Goal: Navigation & Orientation: Find specific page/section

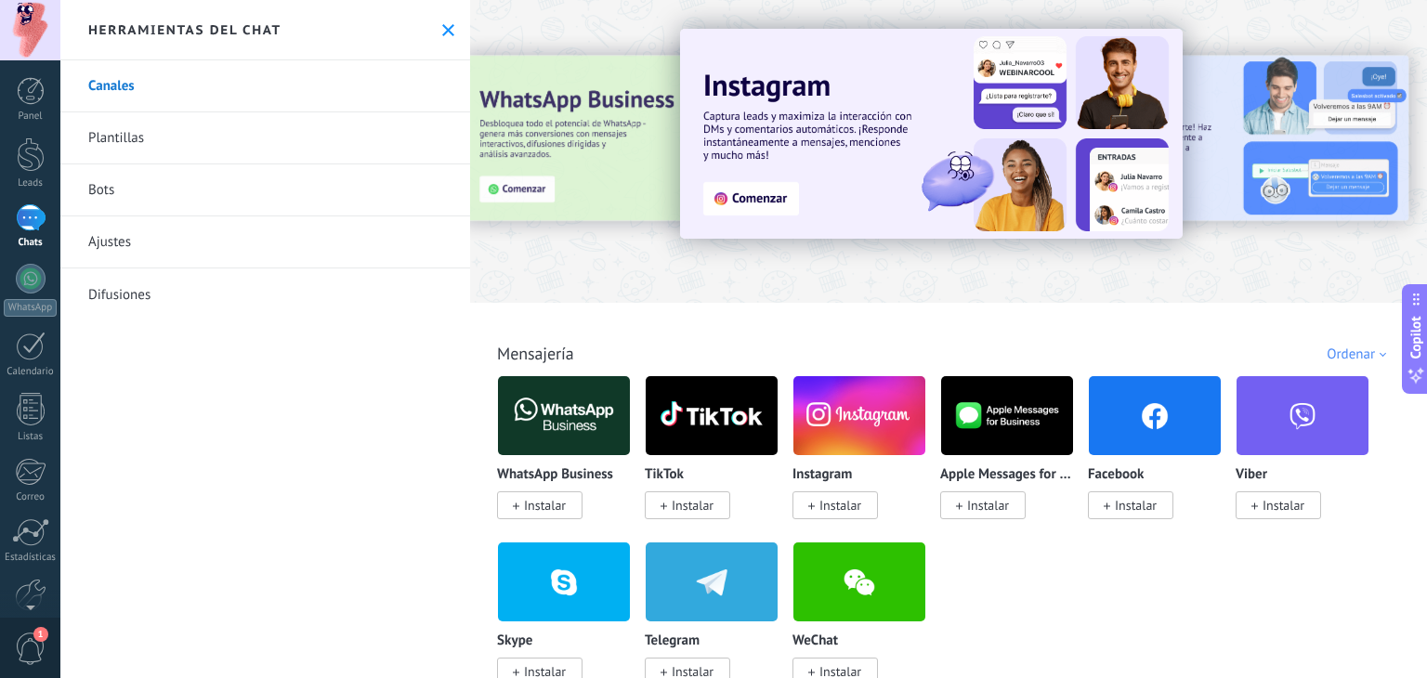
click at [153, 135] on link "Plantillas" at bounding box center [265, 138] width 410 height 52
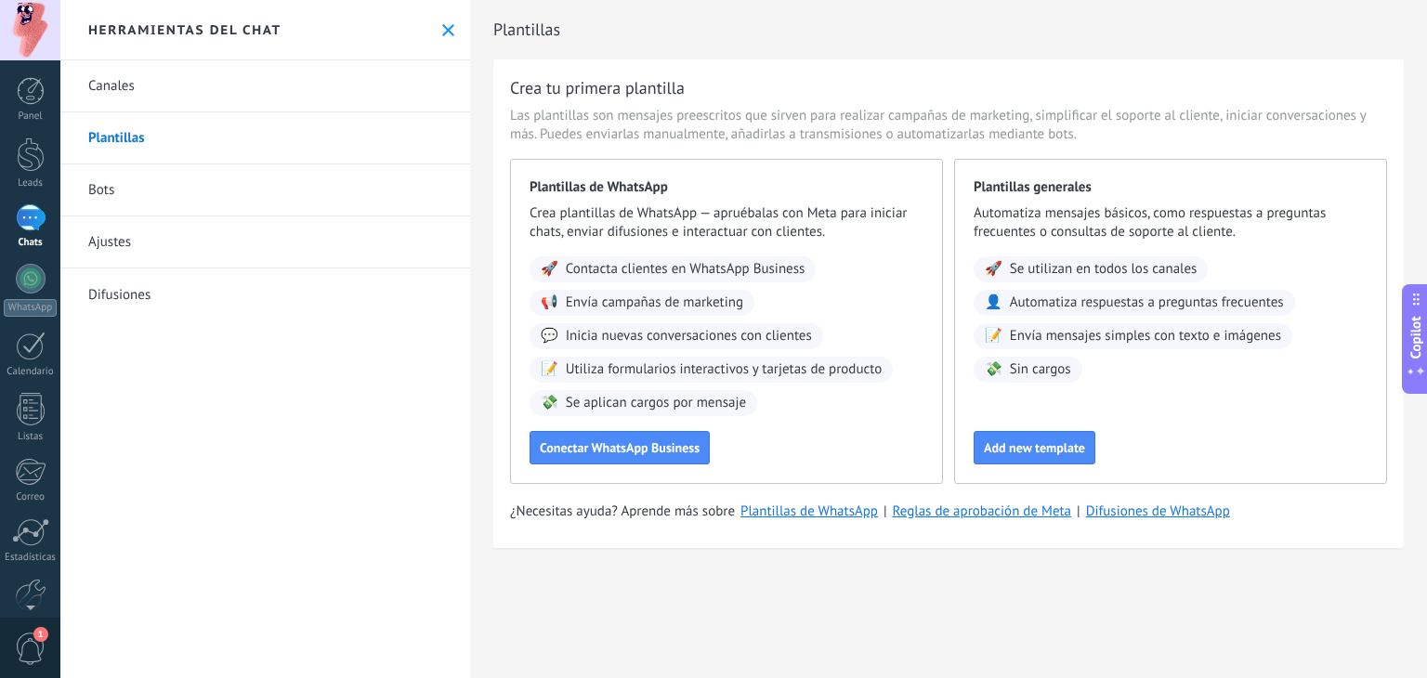
click at [126, 186] on link "Bots" at bounding box center [265, 190] width 410 height 52
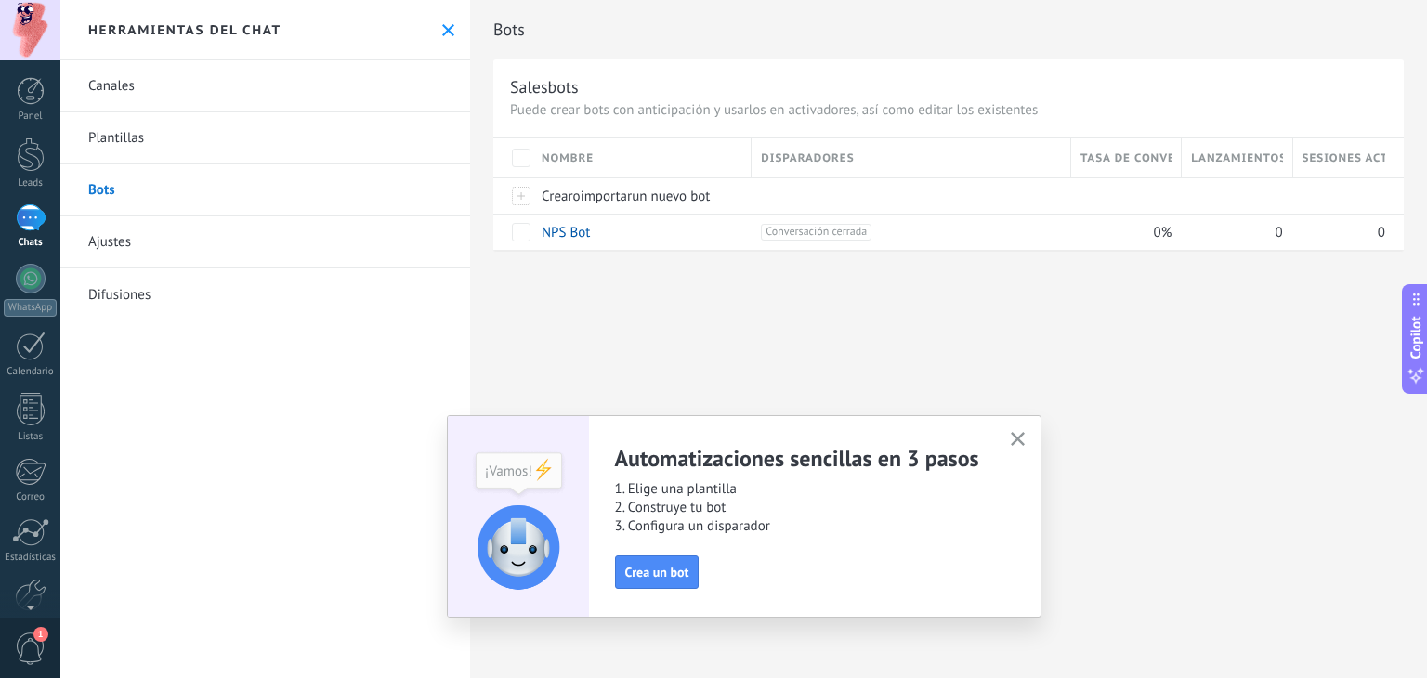
click at [154, 249] on link "Ajustes" at bounding box center [265, 242] width 410 height 52
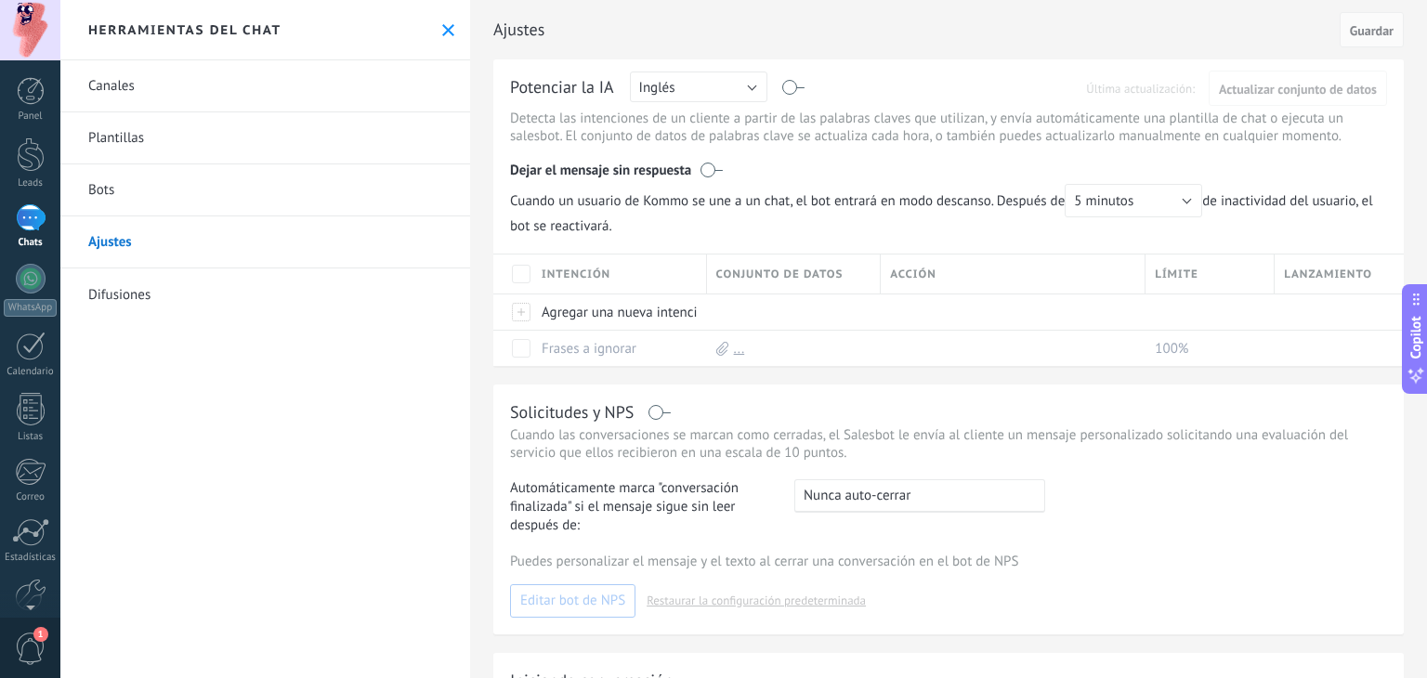
click at [130, 292] on link "Difusiones" at bounding box center [265, 294] width 410 height 52
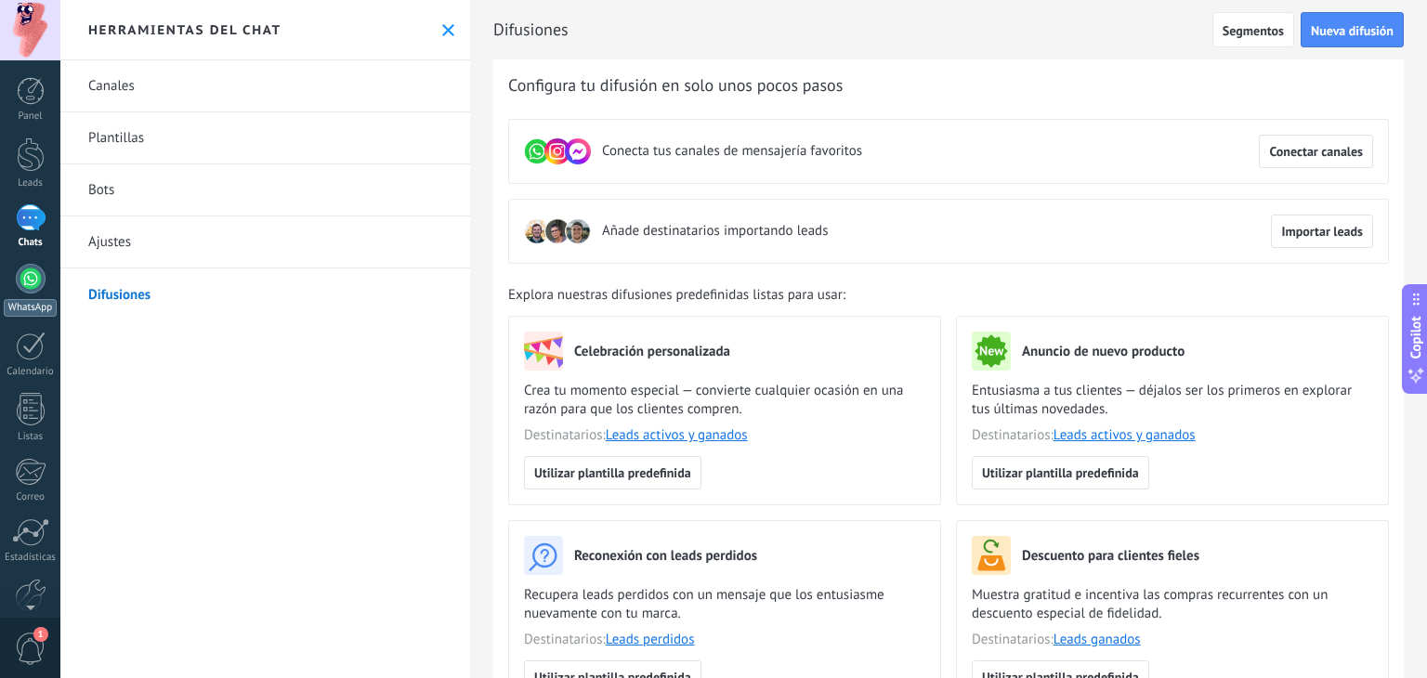
click at [30, 271] on div at bounding box center [31, 279] width 30 height 30
